Goal: Find specific page/section: Locate a particular part of the current website

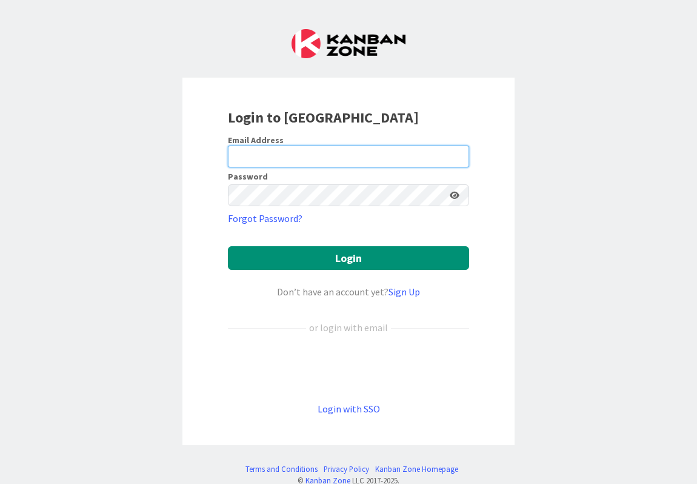
click at [404, 162] on input "email" at bounding box center [348, 157] width 241 height 22
type input "[PERSON_NAME][EMAIL_ADDRESS][DOMAIN_NAME]"
click at [228, 246] on button "Login" at bounding box center [348, 258] width 241 height 24
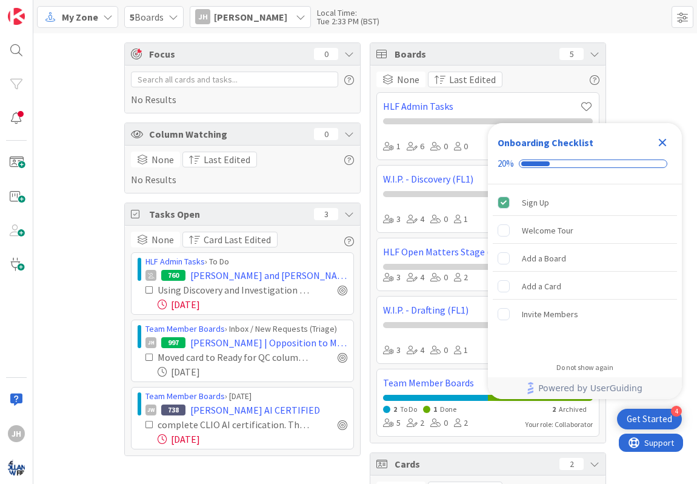
click at [665, 144] on icon "Close Checklist" at bounding box center [663, 143] width 8 height 8
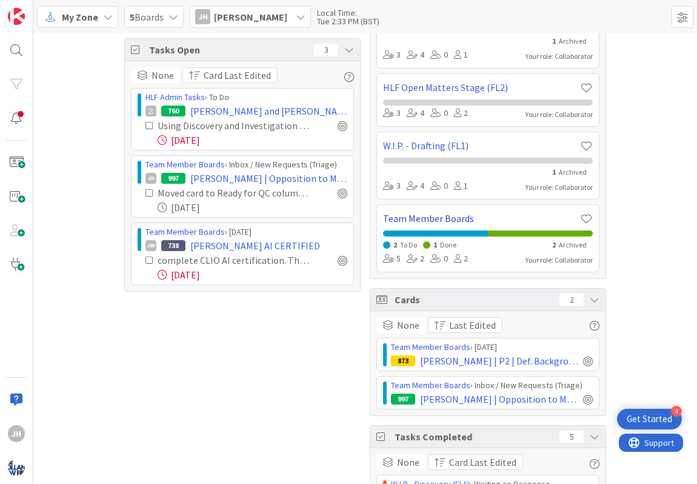
click at [444, 214] on link "Team Member Boards" at bounding box center [481, 218] width 197 height 15
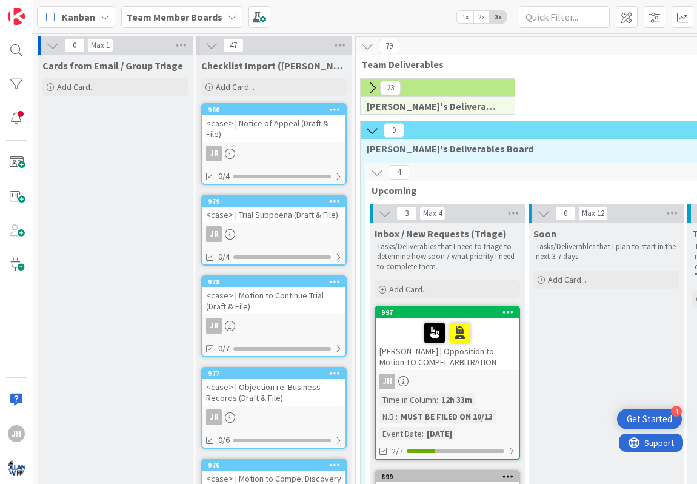
scroll to position [52, 0]
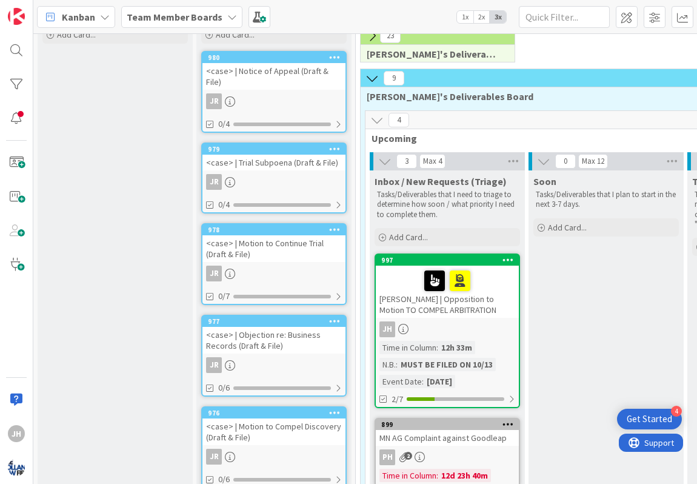
click at [484, 318] on div "997 [PERSON_NAME] | Opposition to Motion TO COMPEL ARBITRATION JH Time in Colum…" at bounding box center [448, 330] width 146 height 155
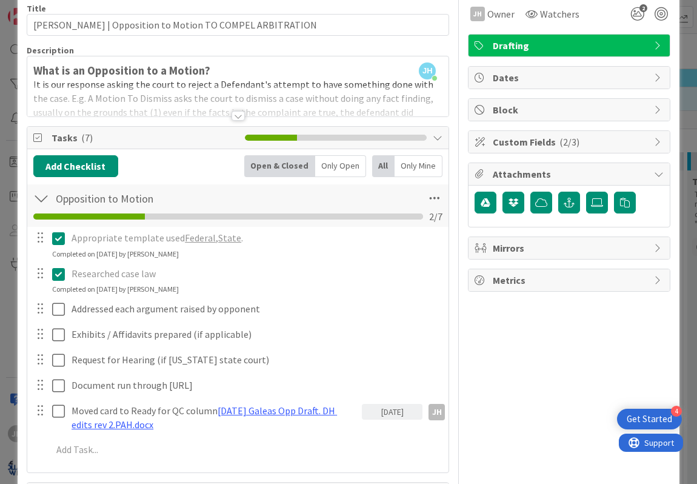
scroll to position [55, 0]
